Goal: Task Accomplishment & Management: Complete application form

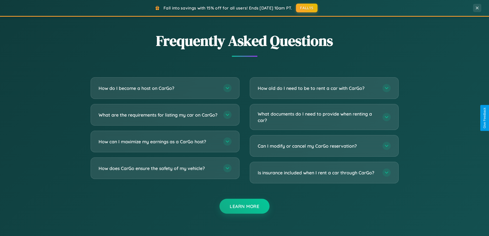
scroll to position [987, 0]
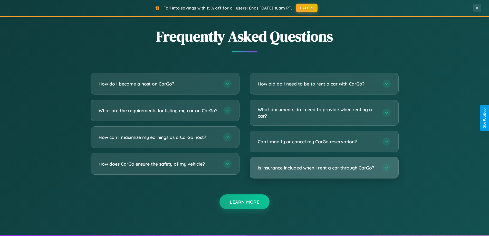
click at [324, 168] on h3 "Is insurance included when I rent a car through CarGo?" at bounding box center [318, 167] width 120 height 6
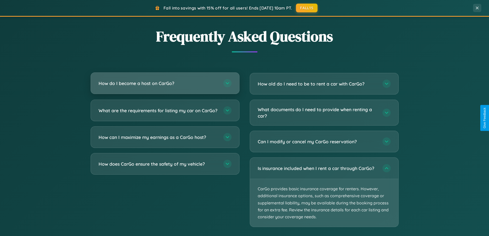
click at [165, 83] on h3 "How do I become a host on CarGo?" at bounding box center [159, 83] width 120 height 6
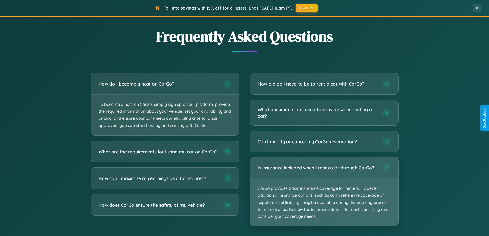
click at [324, 192] on p "CarGo provides basic insurance coverage for renters. However, additional insura…" at bounding box center [324, 202] width 148 height 48
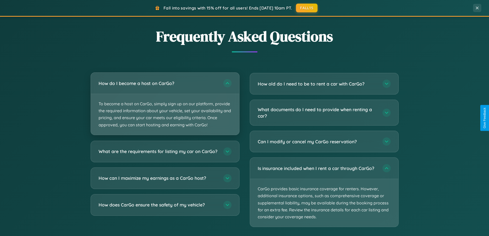
click at [165, 104] on p "To become a host on CarGo, simply sign up on our platform, provide the required…" at bounding box center [165, 114] width 148 height 41
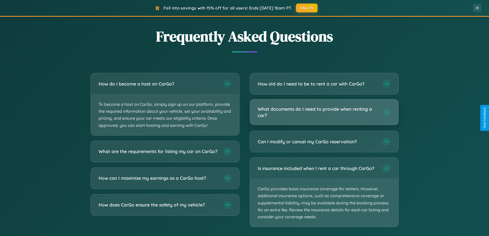
click at [324, 112] on h3 "What documents do I need to provide when renting a car?" at bounding box center [318, 112] width 120 height 13
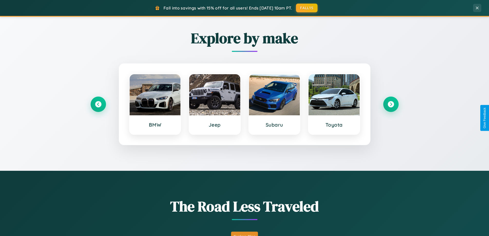
scroll to position [221, 0]
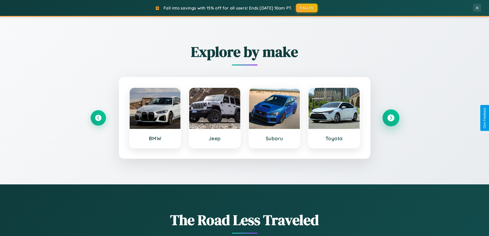
click at [390, 118] on icon at bounding box center [390, 117] width 7 height 7
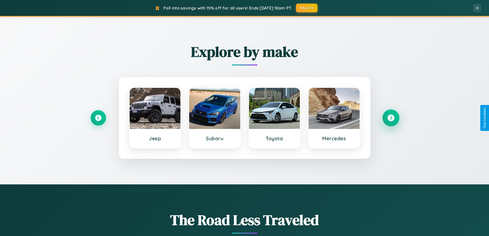
click at [390, 118] on icon at bounding box center [390, 117] width 7 height 7
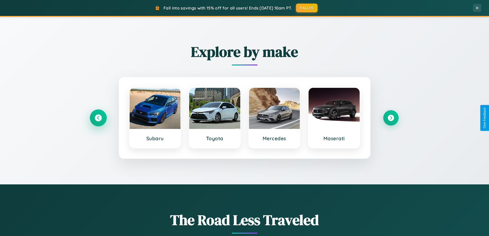
click at [98, 118] on icon at bounding box center [98, 117] width 7 height 7
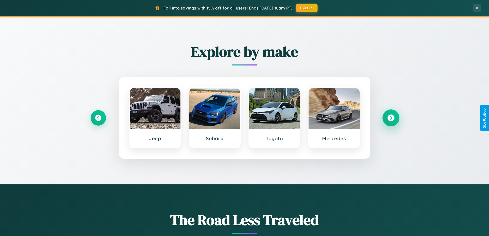
click at [390, 118] on icon at bounding box center [390, 117] width 7 height 7
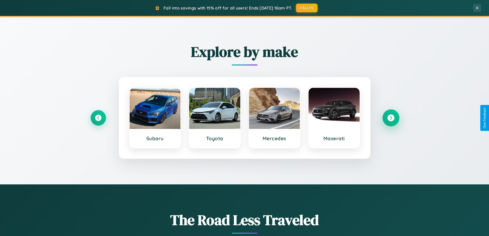
click at [390, 118] on icon at bounding box center [390, 117] width 7 height 7
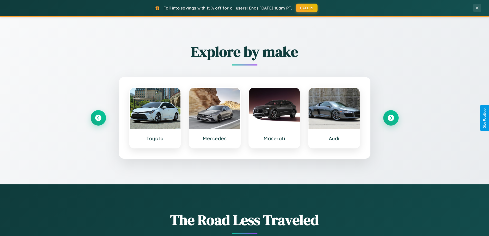
scroll to position [0, 0]
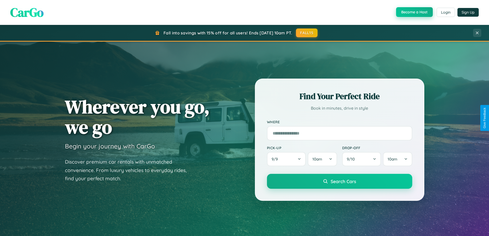
click at [414, 12] on button "Become a Host" at bounding box center [414, 12] width 37 height 10
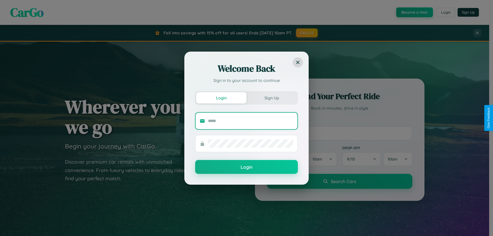
click at [250, 121] on input "text" at bounding box center [250, 121] width 85 height 8
type input "**********"
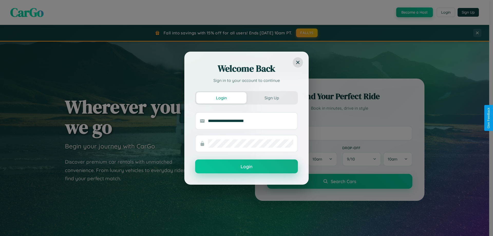
click at [246, 166] on button "Login" at bounding box center [246, 166] width 103 height 14
